Goal: Find specific page/section: Find specific page/section

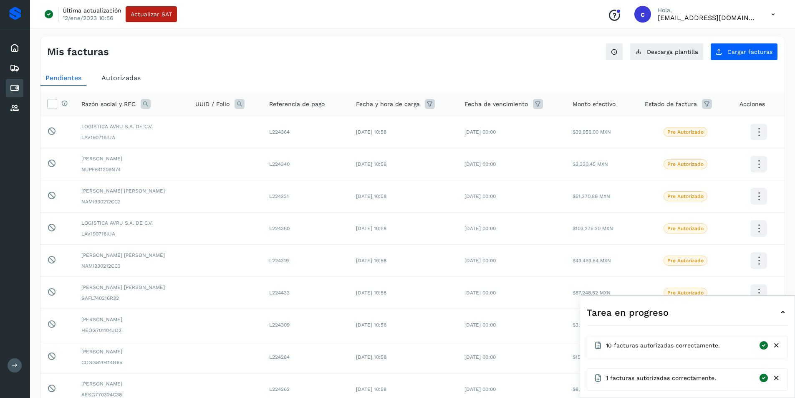
click at [117, 82] on span "Autorizadas" at bounding box center [120, 78] width 39 height 8
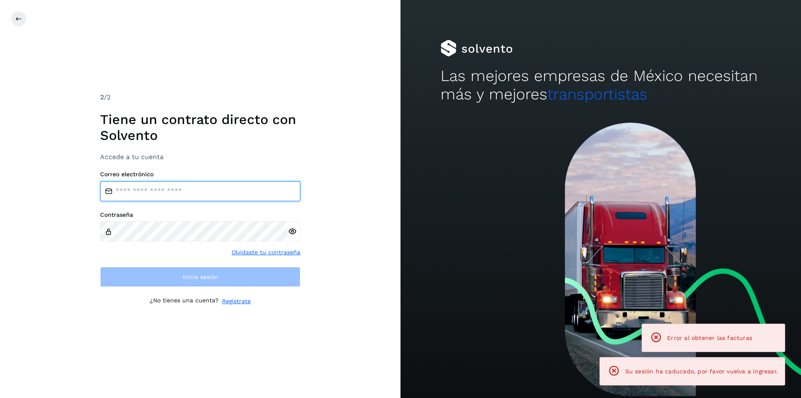
click at [138, 187] on input "email" at bounding box center [200, 191] width 200 height 20
type input "**********"
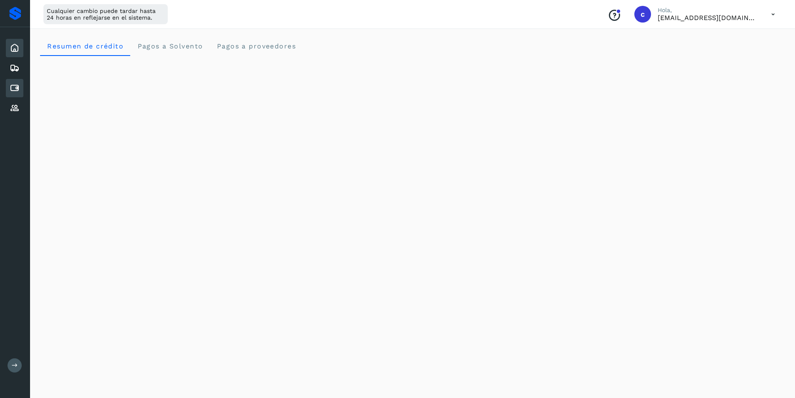
click at [20, 88] on div "Cuentas por pagar" at bounding box center [15, 88] width 18 height 18
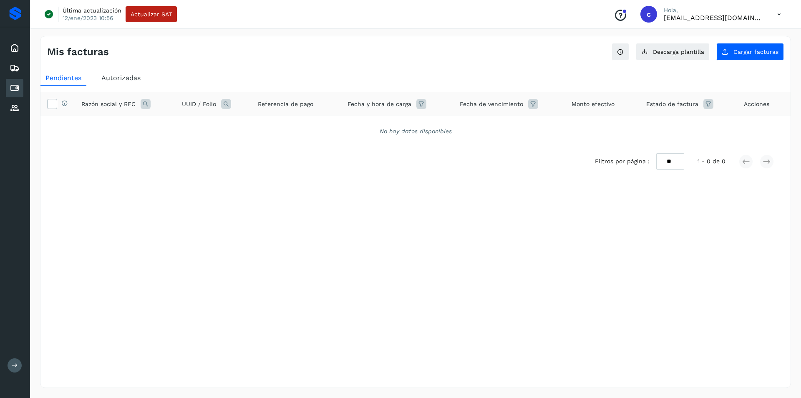
click at [121, 81] on span "Autorizadas" at bounding box center [120, 78] width 39 height 8
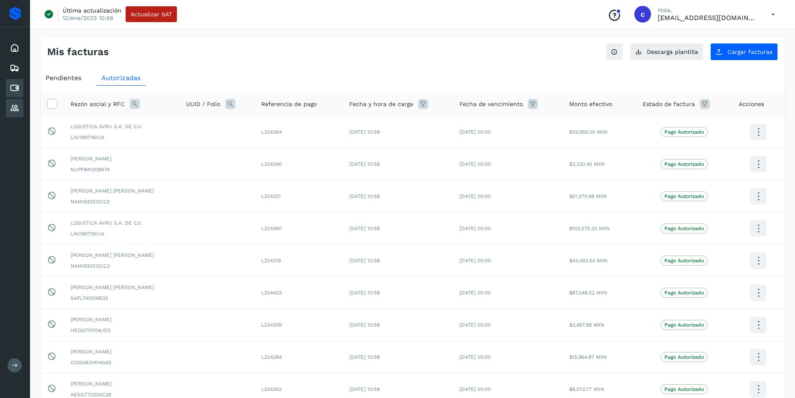
click at [11, 114] on div "Proveedores" at bounding box center [15, 108] width 18 height 18
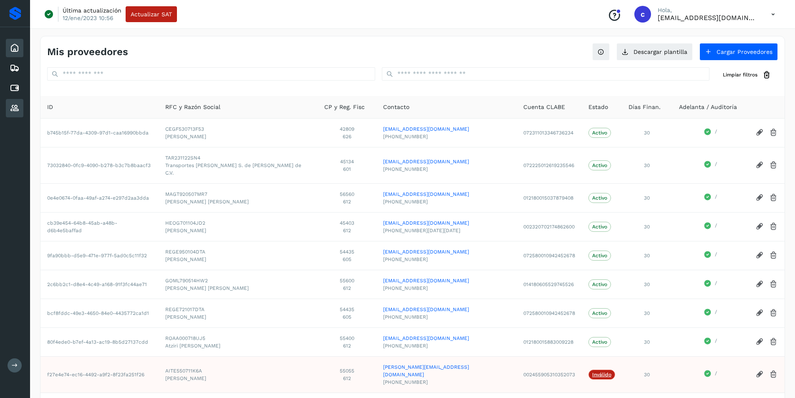
click at [12, 42] on div "Inicio" at bounding box center [15, 48] width 18 height 18
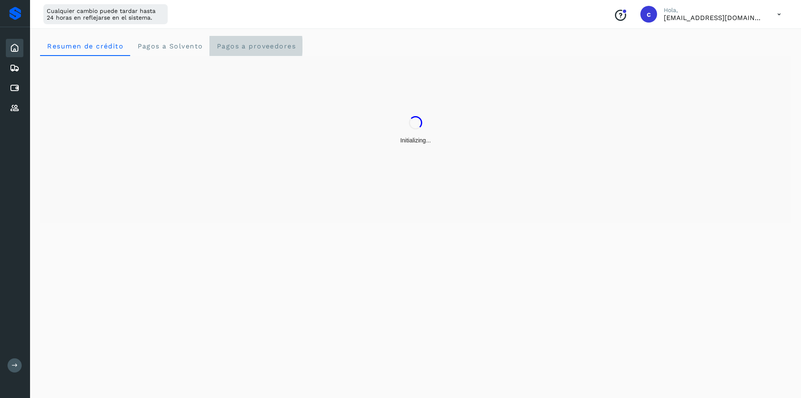
click at [252, 44] on span "Pagos a proveedores" at bounding box center [256, 46] width 80 height 8
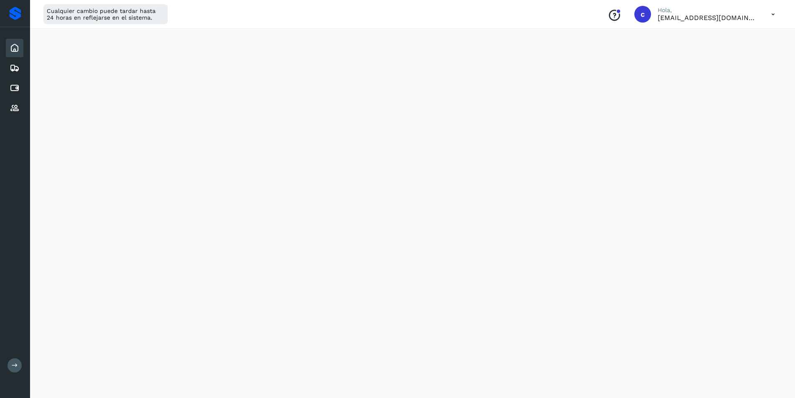
scroll to position [309, 0]
